Goal: Check status: Check status

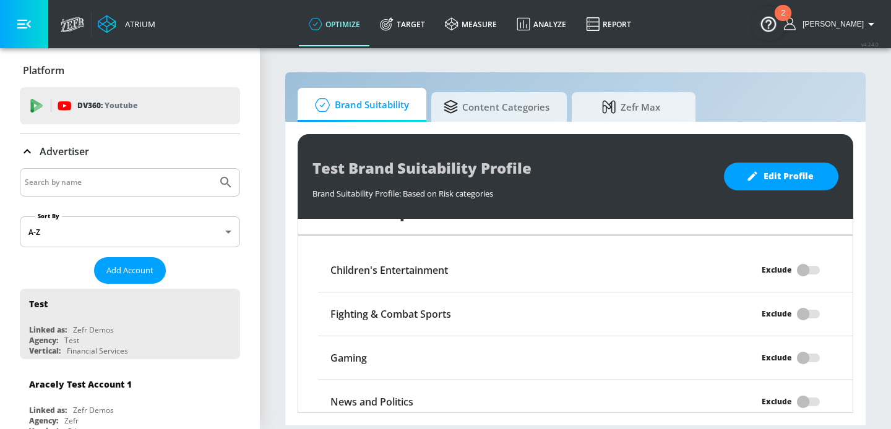
scroll to position [1238, 0]
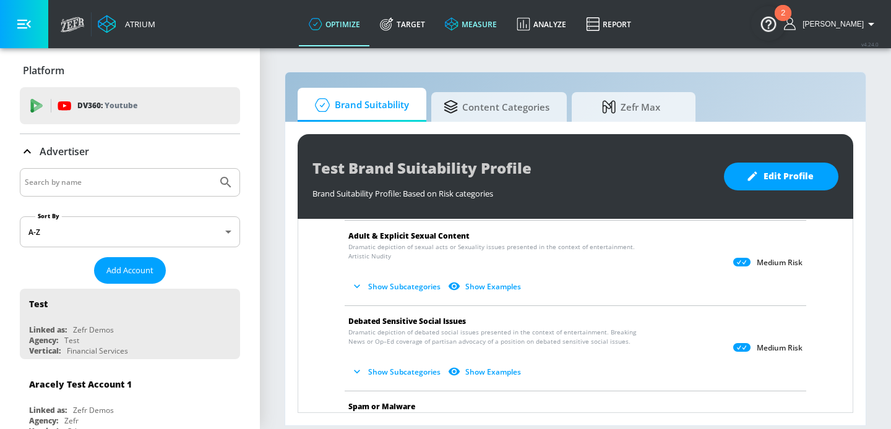
scroll to position [855, 0]
